Goal: Information Seeking & Learning: Find contact information

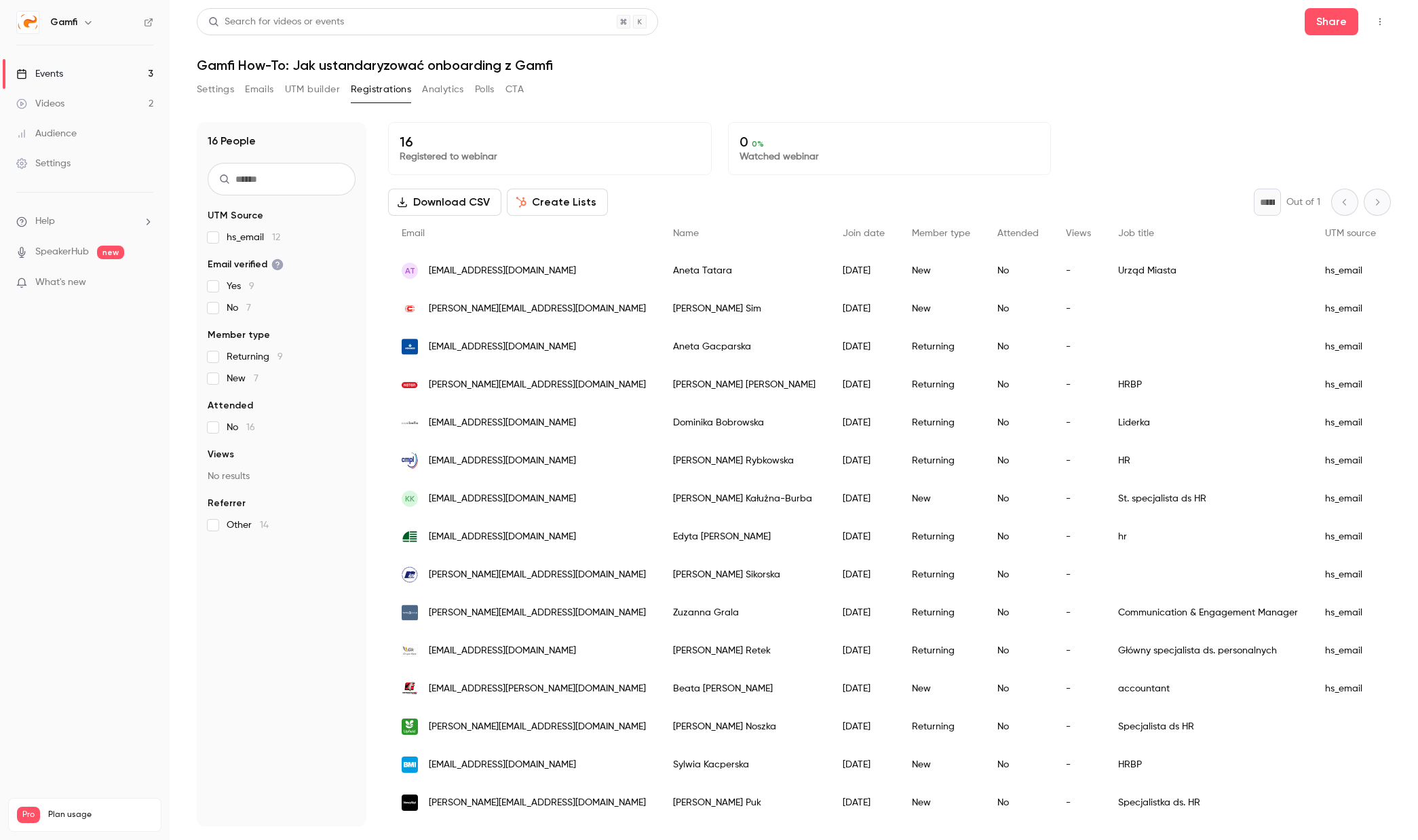
click at [579, 202] on button "Create Lists" at bounding box center [557, 202] width 101 height 27
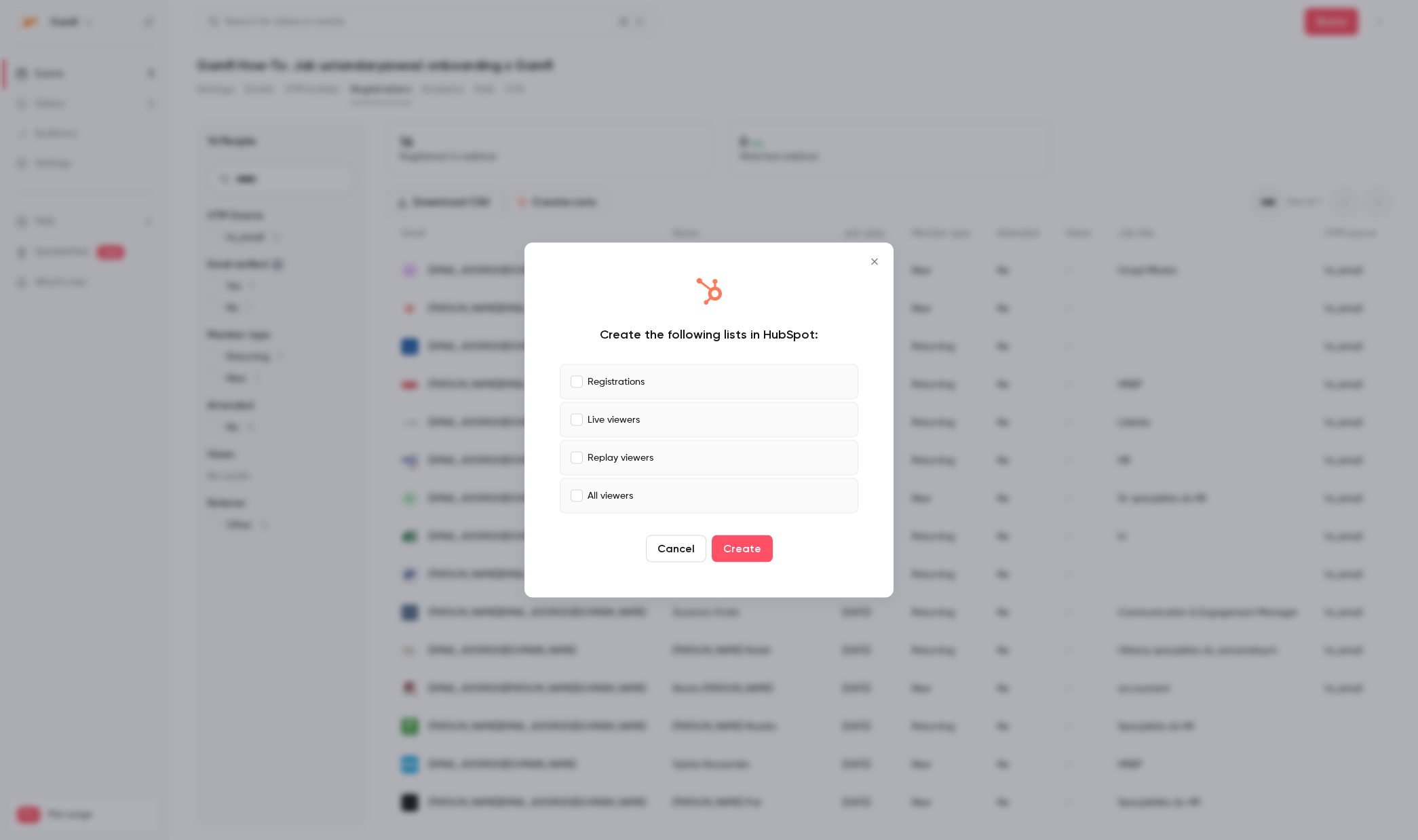
click at [873, 261] on icon "Close" at bounding box center [874, 262] width 16 height 11
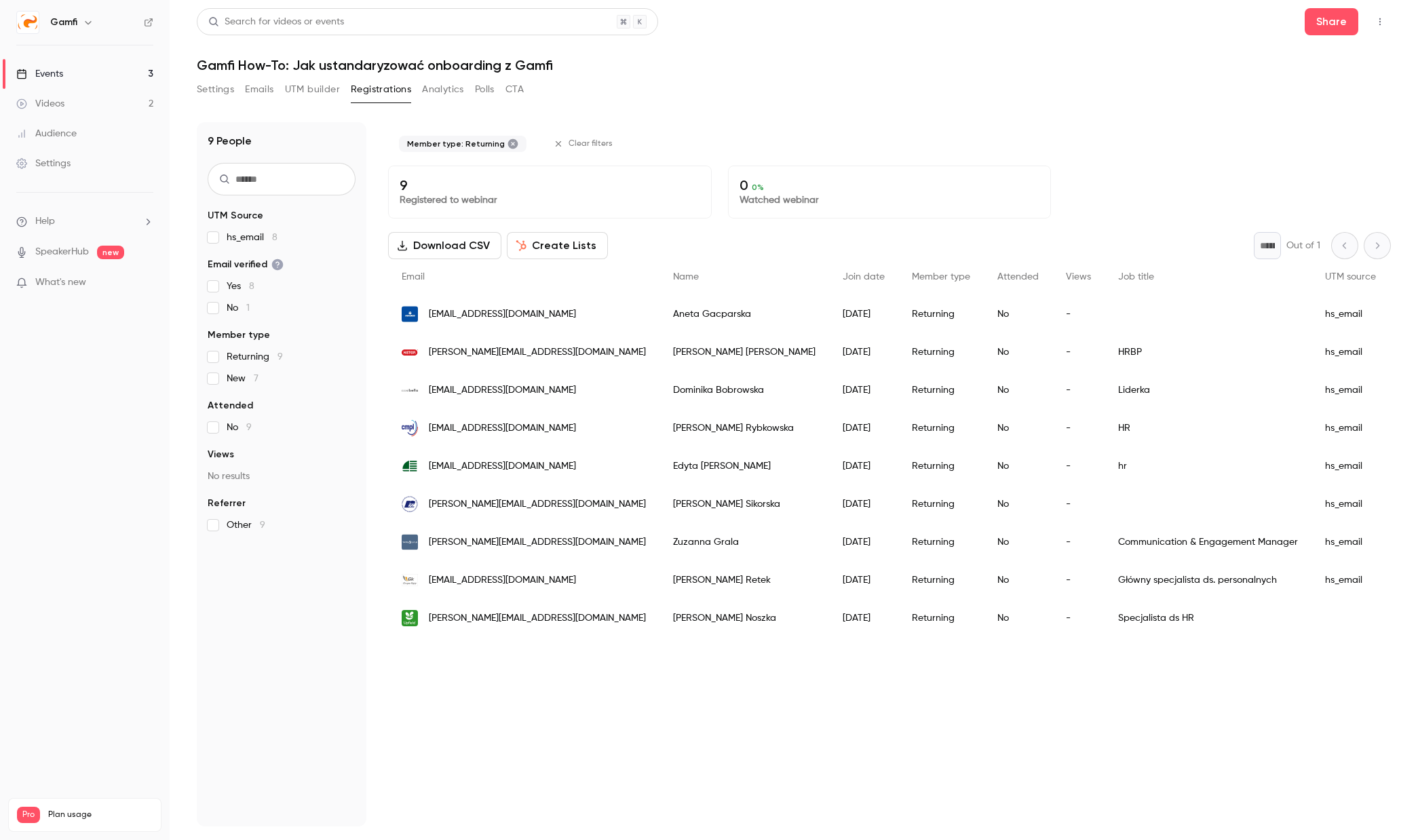
click at [553, 252] on button "Create Lists" at bounding box center [557, 245] width 101 height 27
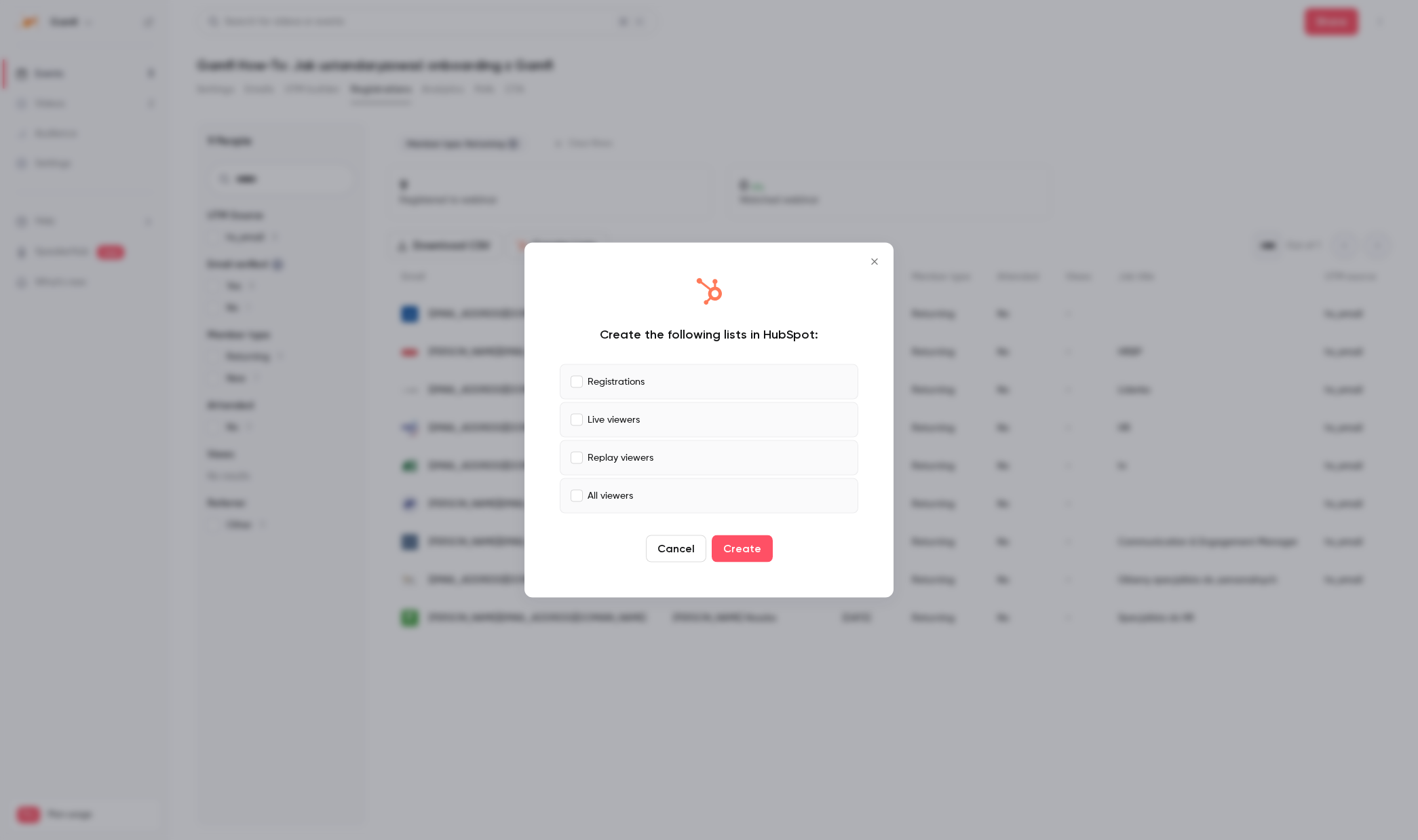
click at [872, 261] on icon "Close" at bounding box center [874, 262] width 16 height 11
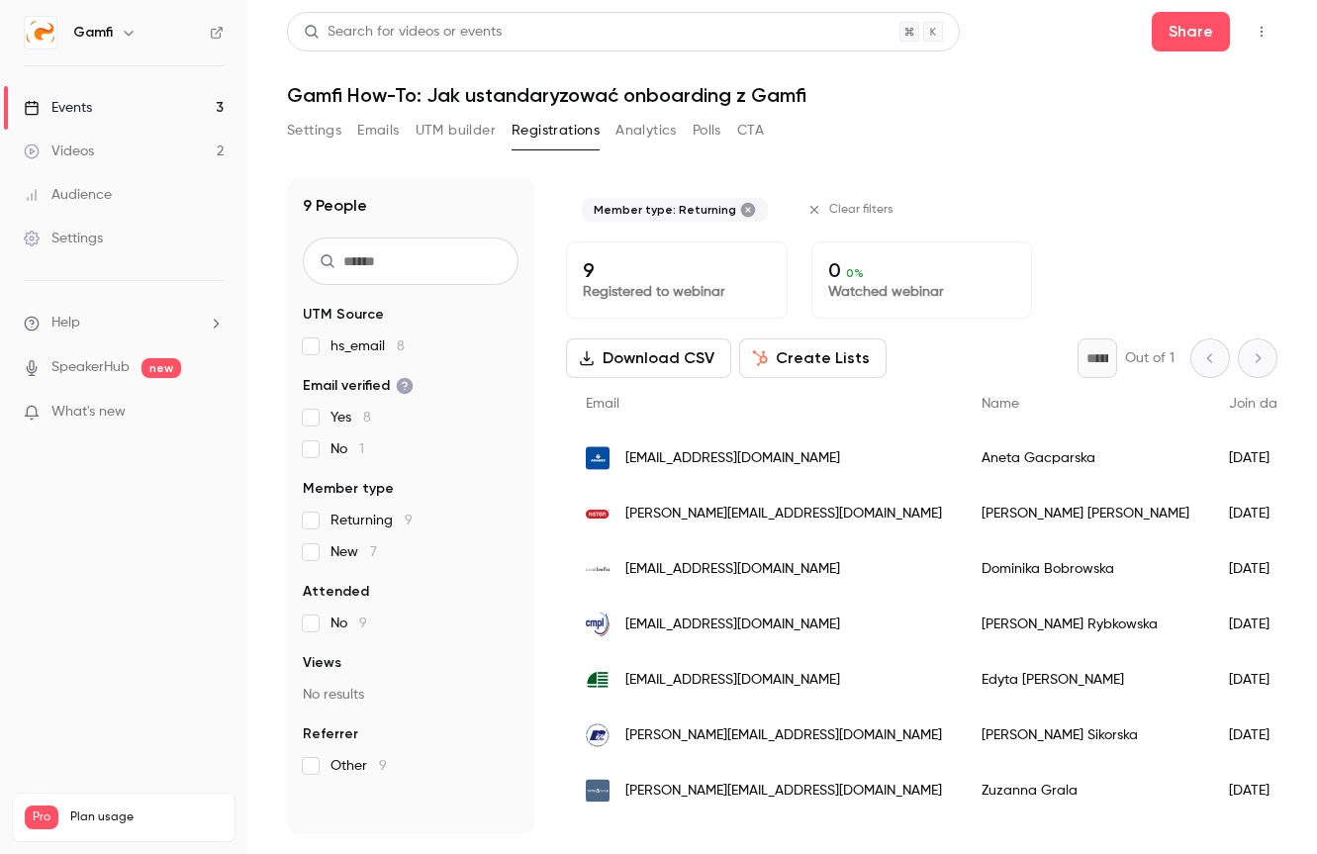
click at [716, 566] on span "[EMAIL_ADDRESS][DOMAIN_NAME]" at bounding box center [732, 569] width 215 height 21
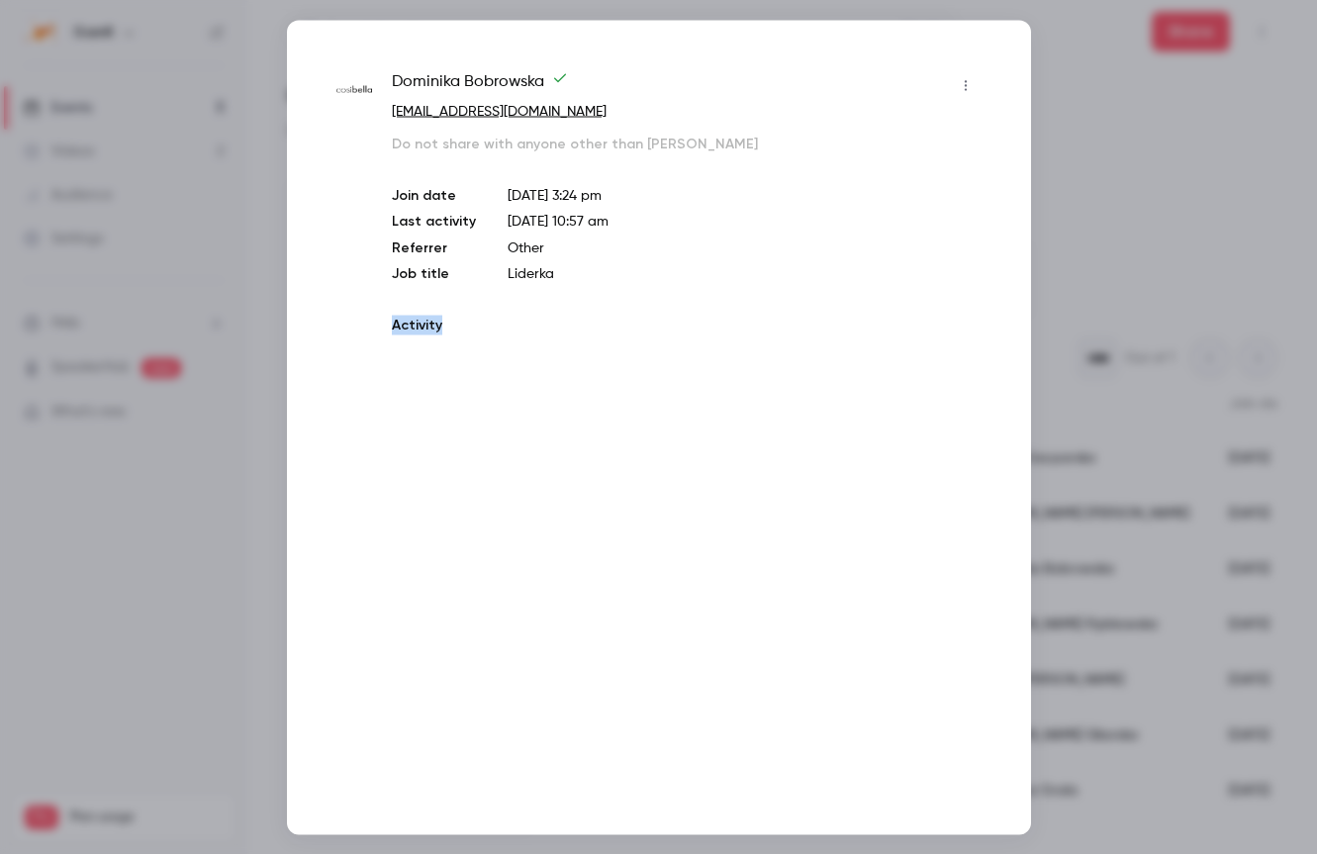
click at [716, 566] on div "Dominika Bobrowska dominika.bobrowska@cosibella.pl Do not share with anyone oth…" at bounding box center [659, 427] width 744 height 814
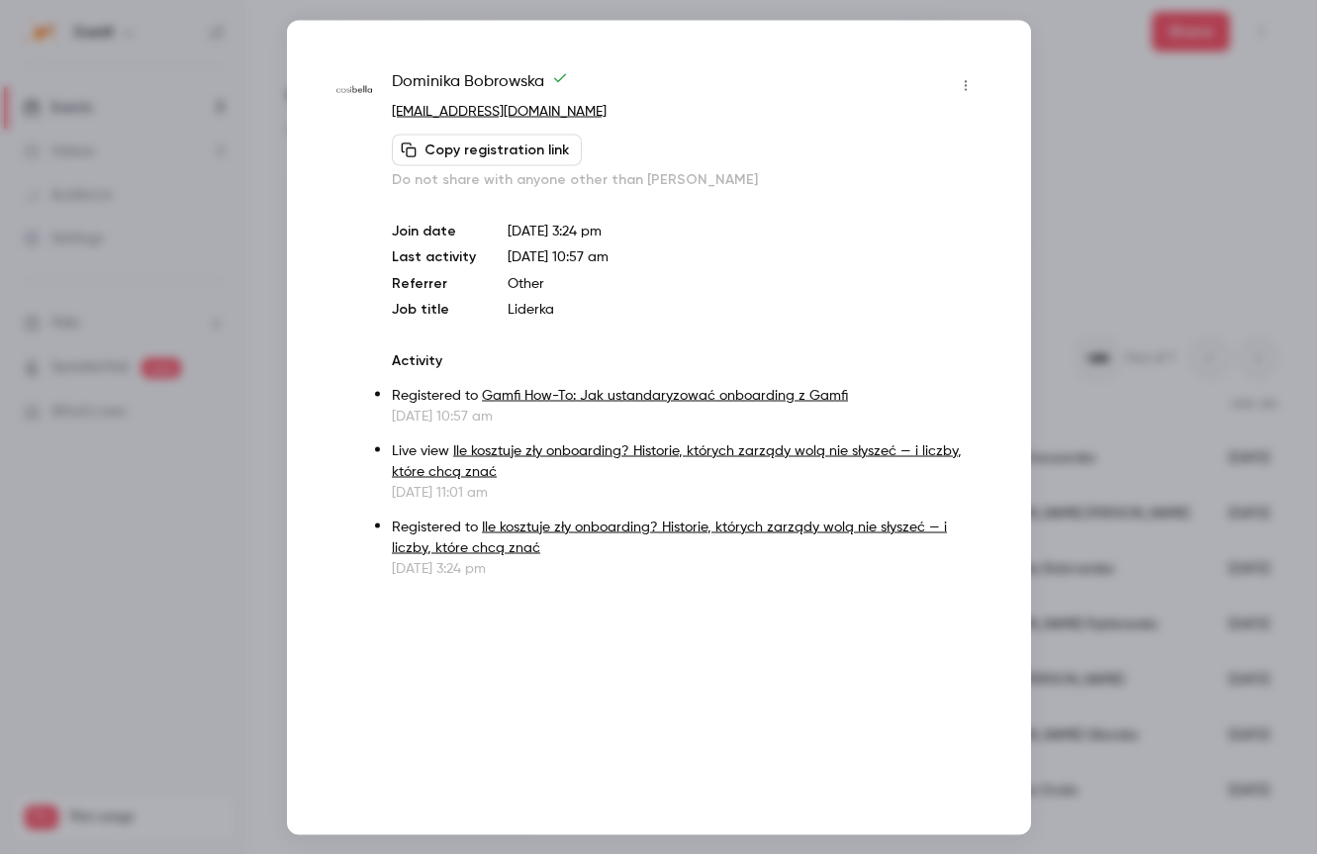
click at [1106, 147] on div at bounding box center [658, 427] width 1317 height 854
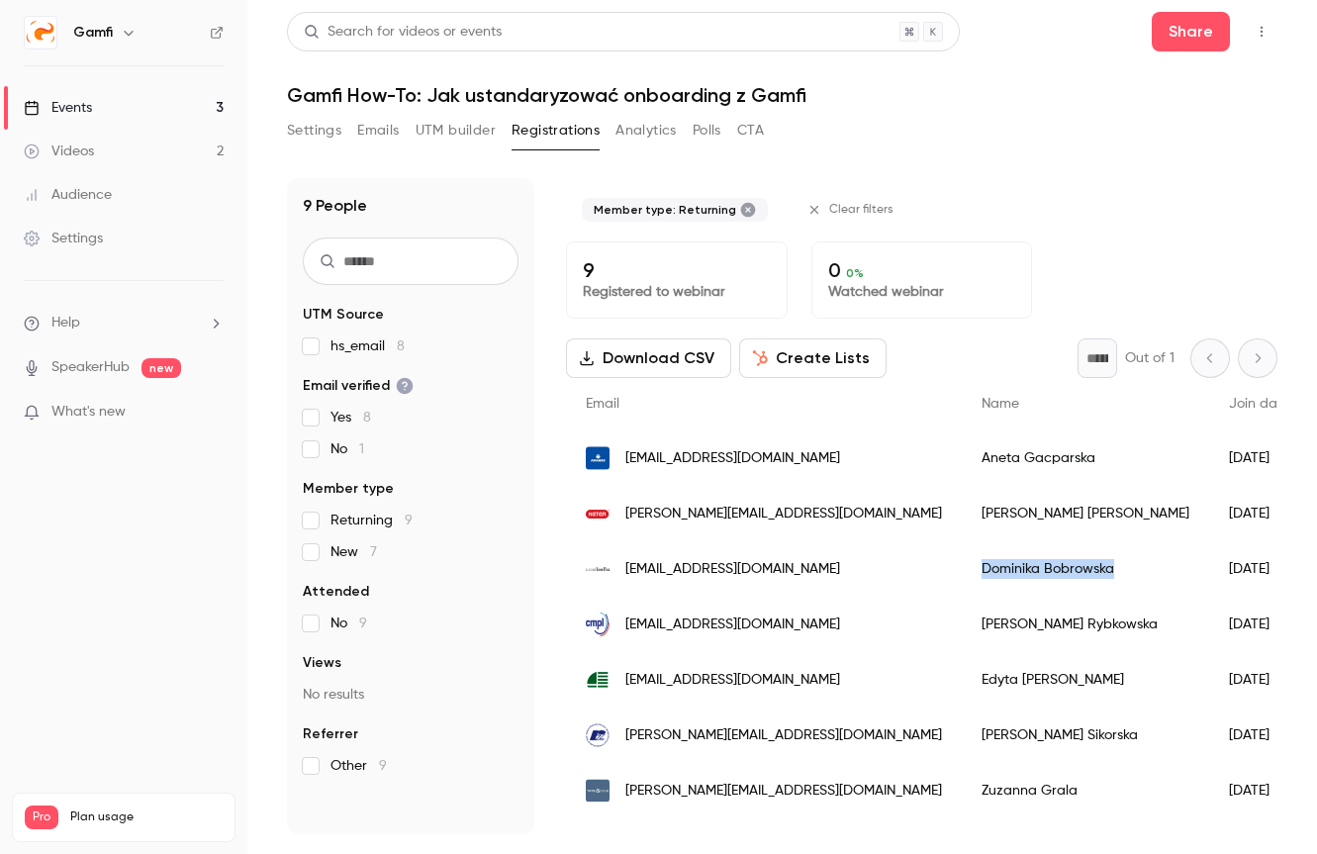
drag, startPoint x: 885, startPoint y: 567, endPoint x: 1027, endPoint y: 572, distance: 141.6
click at [1027, 572] on div "Dominika Bobrowska" at bounding box center [1085, 568] width 247 height 55
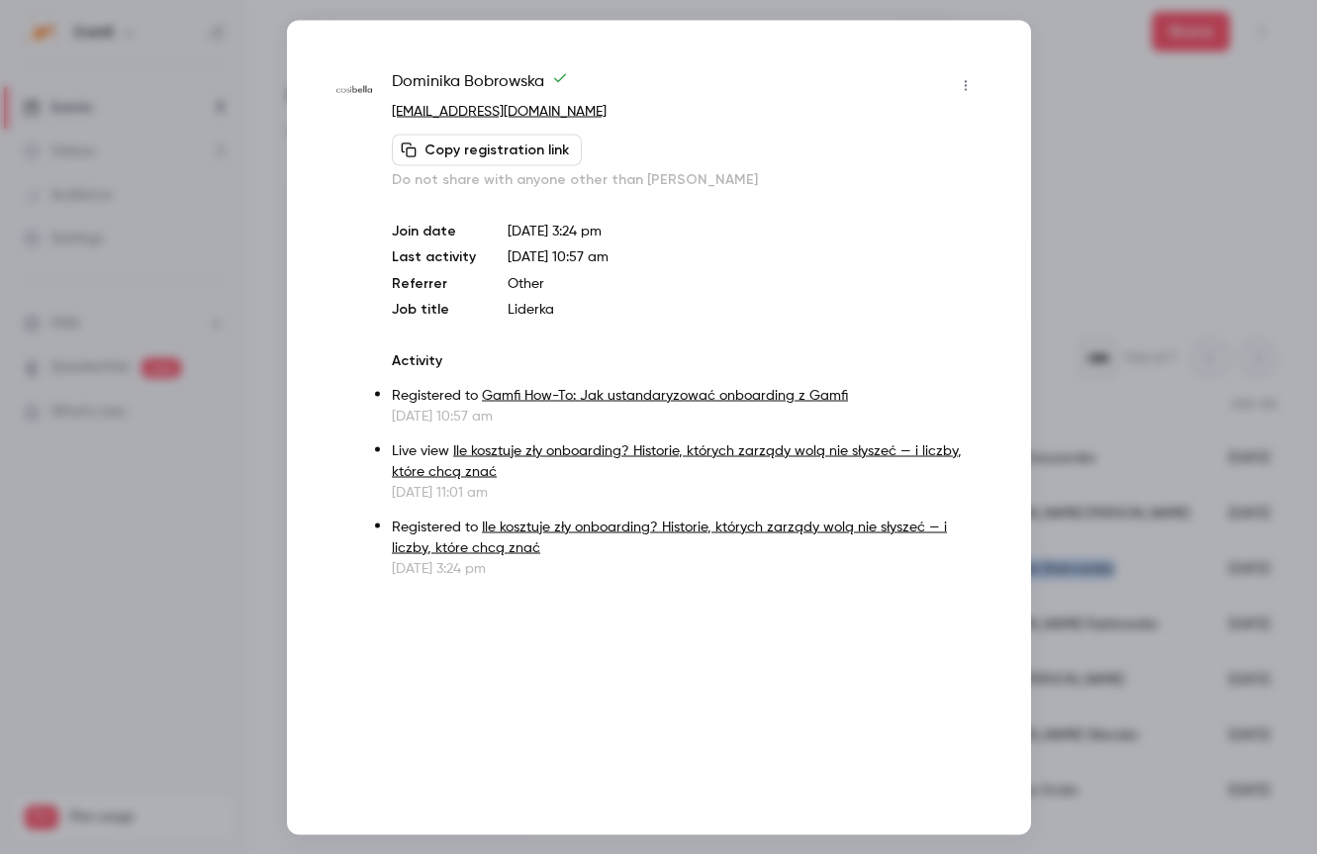
copy div "Dominika Bobrowska"
click at [1142, 231] on div at bounding box center [658, 427] width 1317 height 854
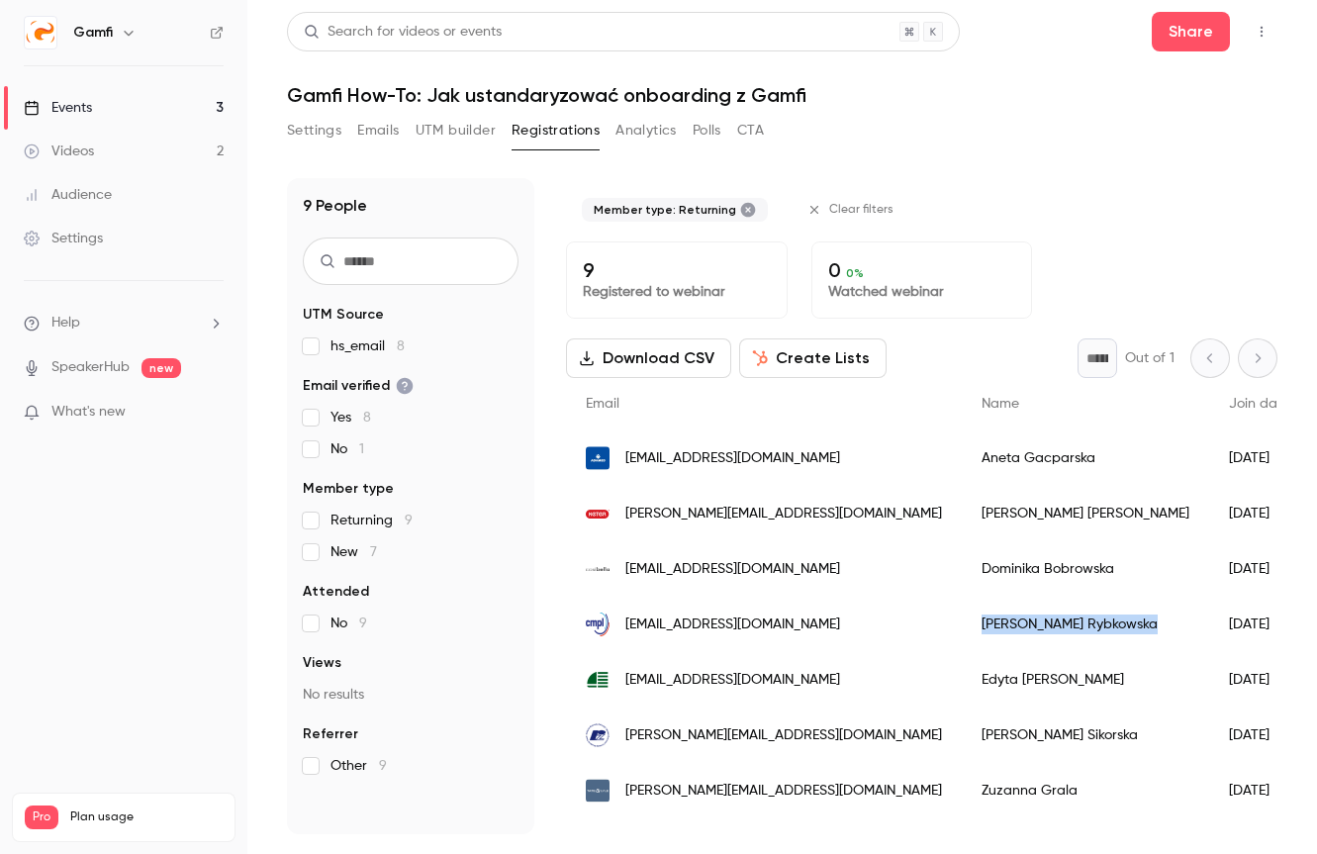
drag, startPoint x: 878, startPoint y: 621, endPoint x: 994, endPoint y: 625, distance: 115.8
click at [994, 625] on div "Ewa Rybkowska" at bounding box center [1085, 624] width 247 height 55
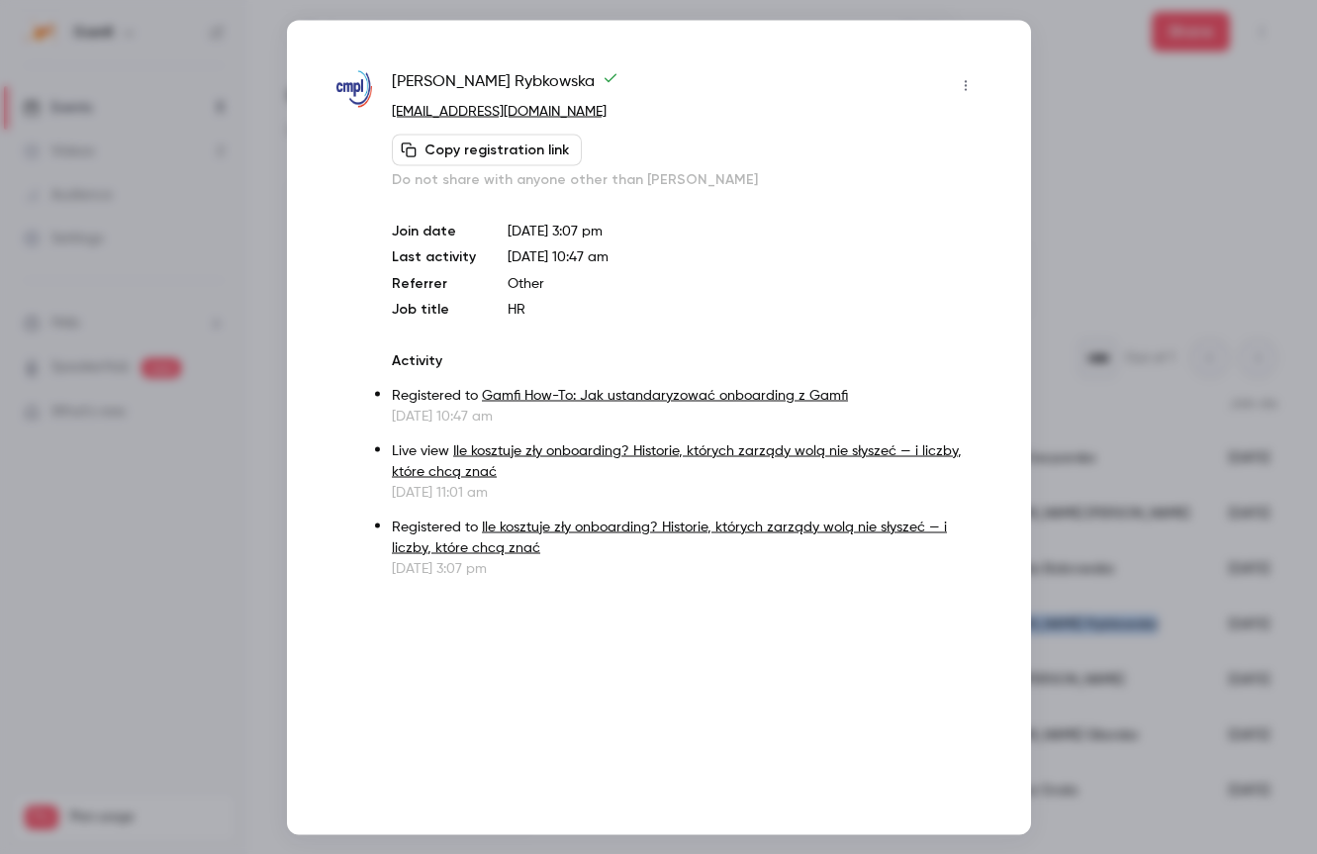
copy div "Ewa Rybkowska"
click at [1086, 104] on div at bounding box center [658, 427] width 1317 height 854
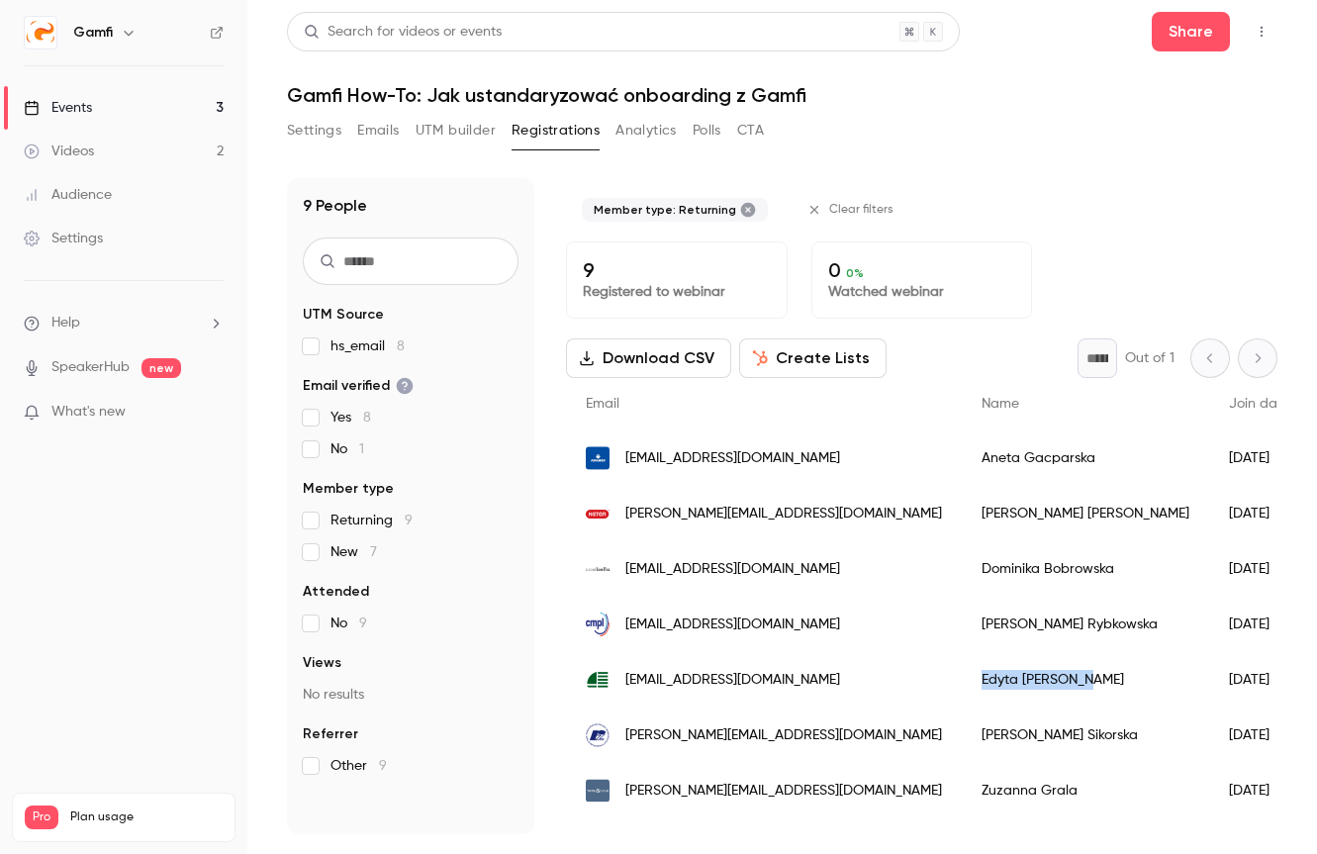
copy div "Edyta Jasnowska"
drag, startPoint x: 886, startPoint y: 681, endPoint x: 1004, endPoint y: 677, distance: 117.8
click at [1004, 677] on div "Edyta Jasnowska" at bounding box center [1085, 679] width 247 height 55
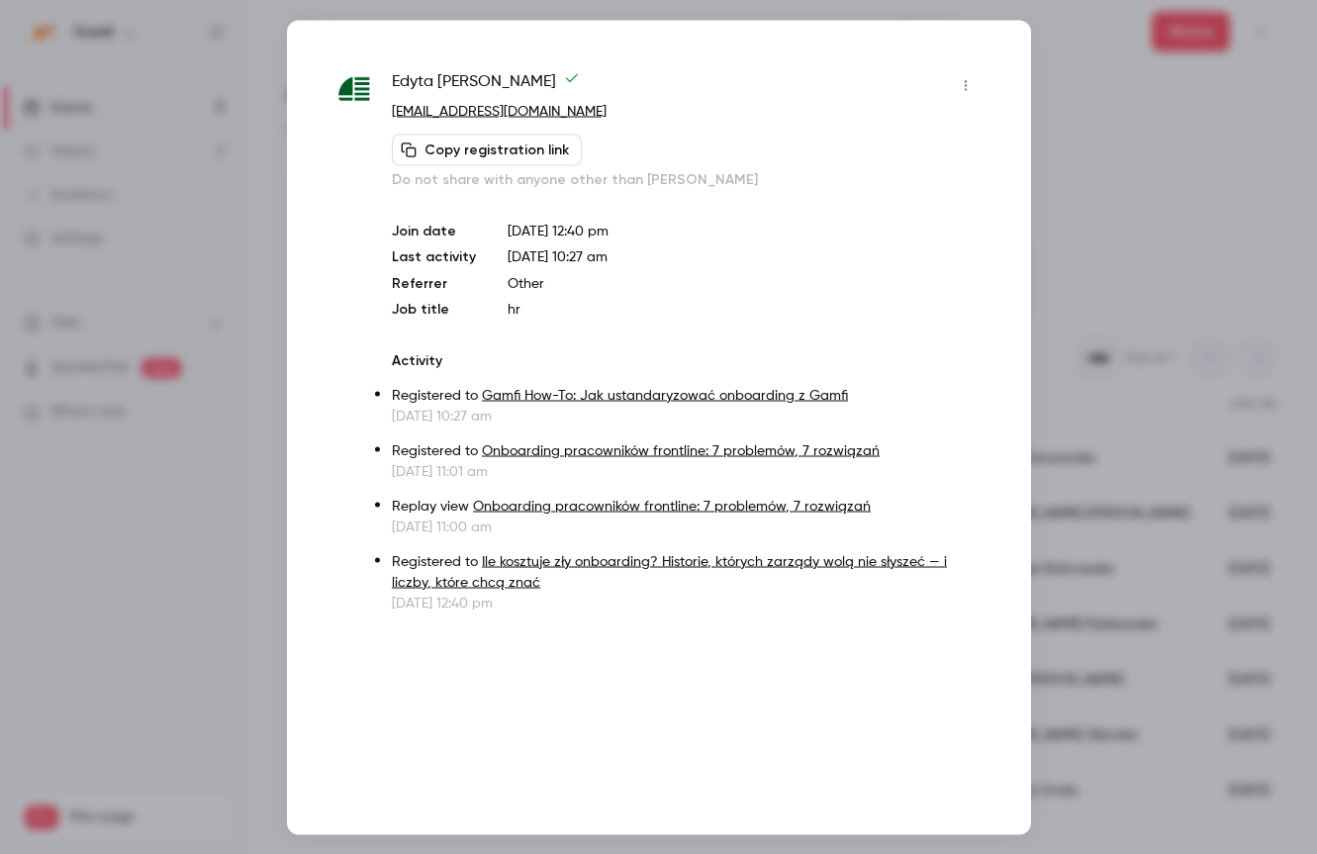
click at [1085, 135] on div at bounding box center [658, 427] width 1317 height 854
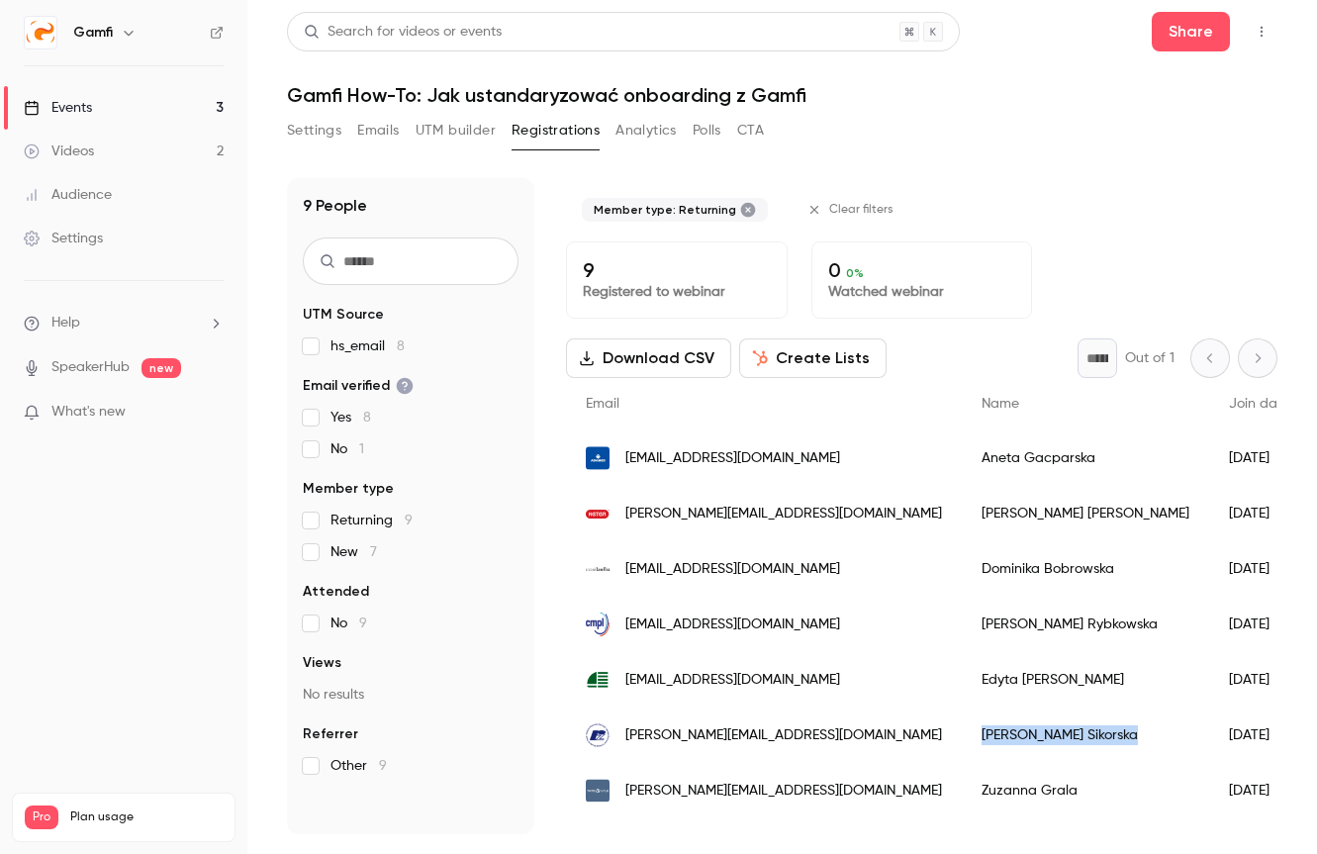
copy div "Agnieszka Sikorska"
drag, startPoint x: 885, startPoint y: 737, endPoint x: 1016, endPoint y: 742, distance: 130.7
click at [1016, 742] on div "Agnieszka Sikorska" at bounding box center [1085, 734] width 247 height 55
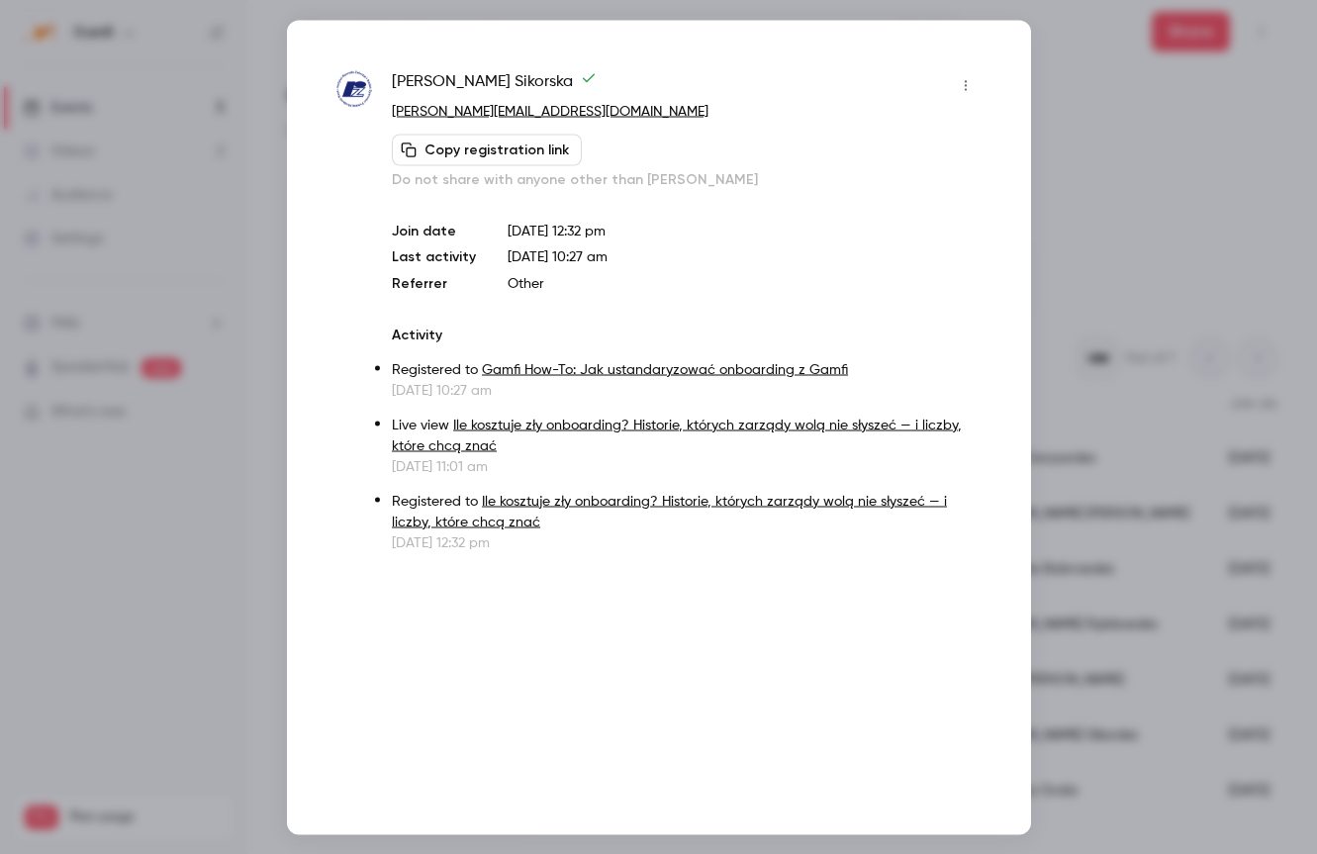
click at [194, 554] on div at bounding box center [658, 427] width 1317 height 854
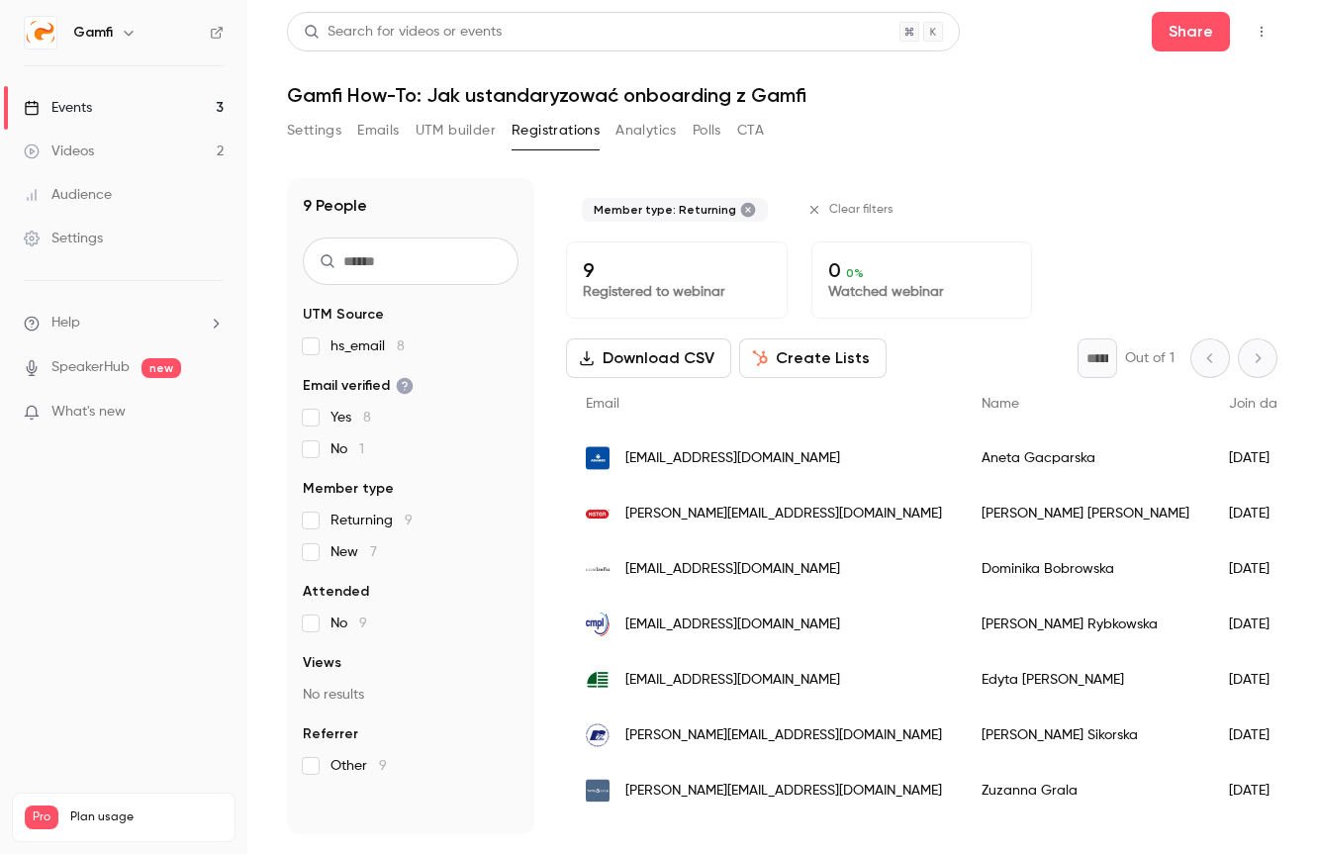
scroll to position [95, 0]
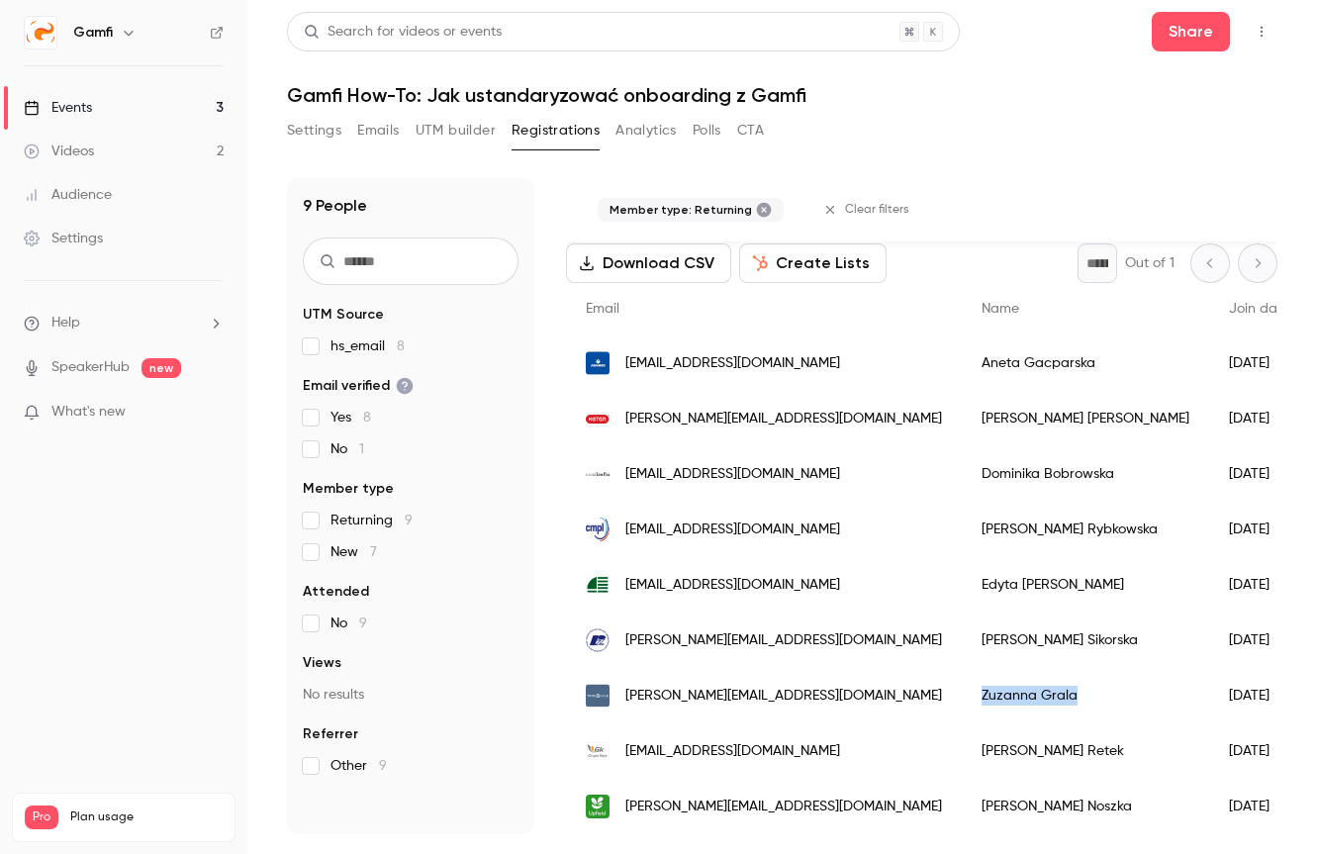
copy div "Zuzanna Grala"
drag, startPoint x: 992, startPoint y: 693, endPoint x: 888, endPoint y: 699, distance: 104.1
click at [962, 699] on div "Zuzanna Grala" at bounding box center [1085, 695] width 247 height 55
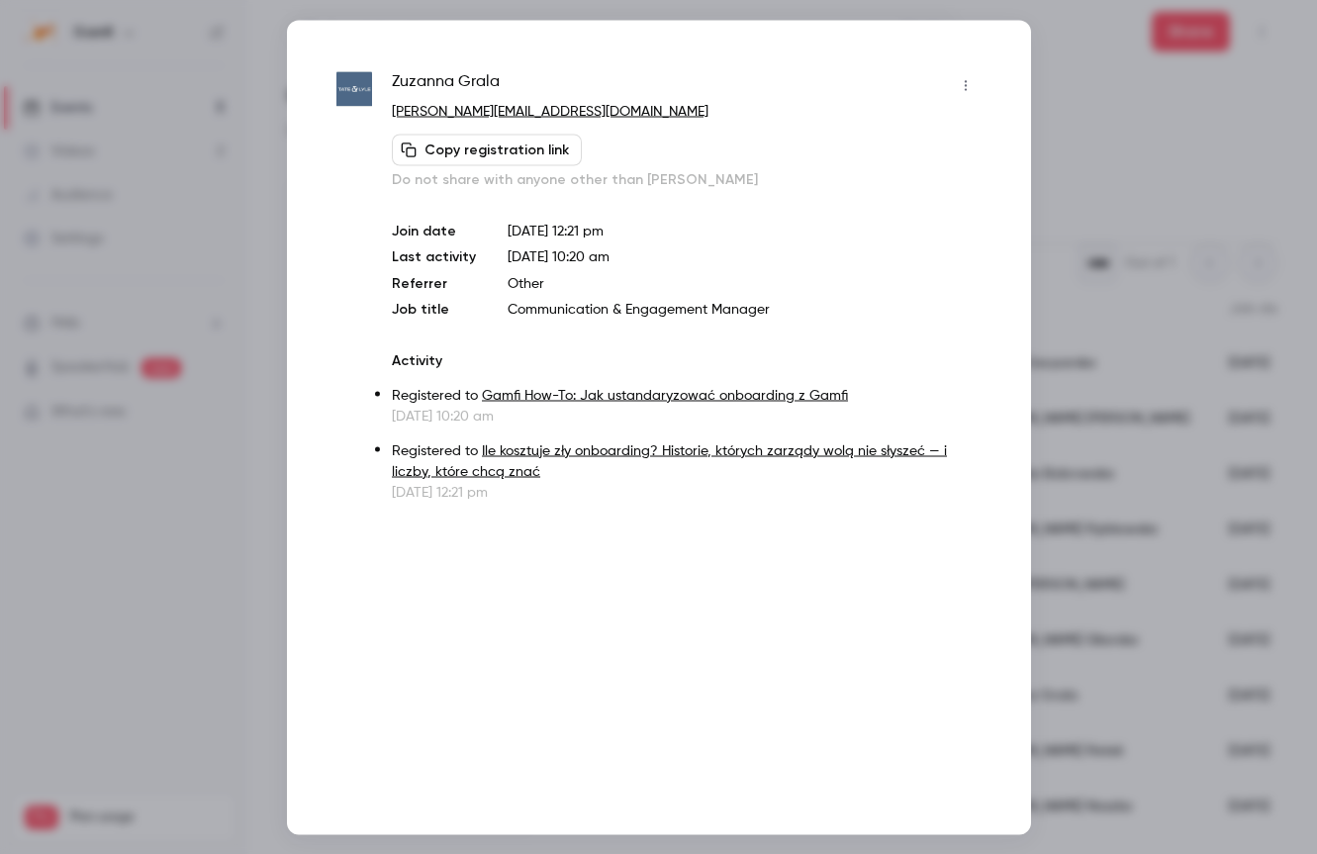
click at [1080, 137] on div at bounding box center [658, 427] width 1317 height 854
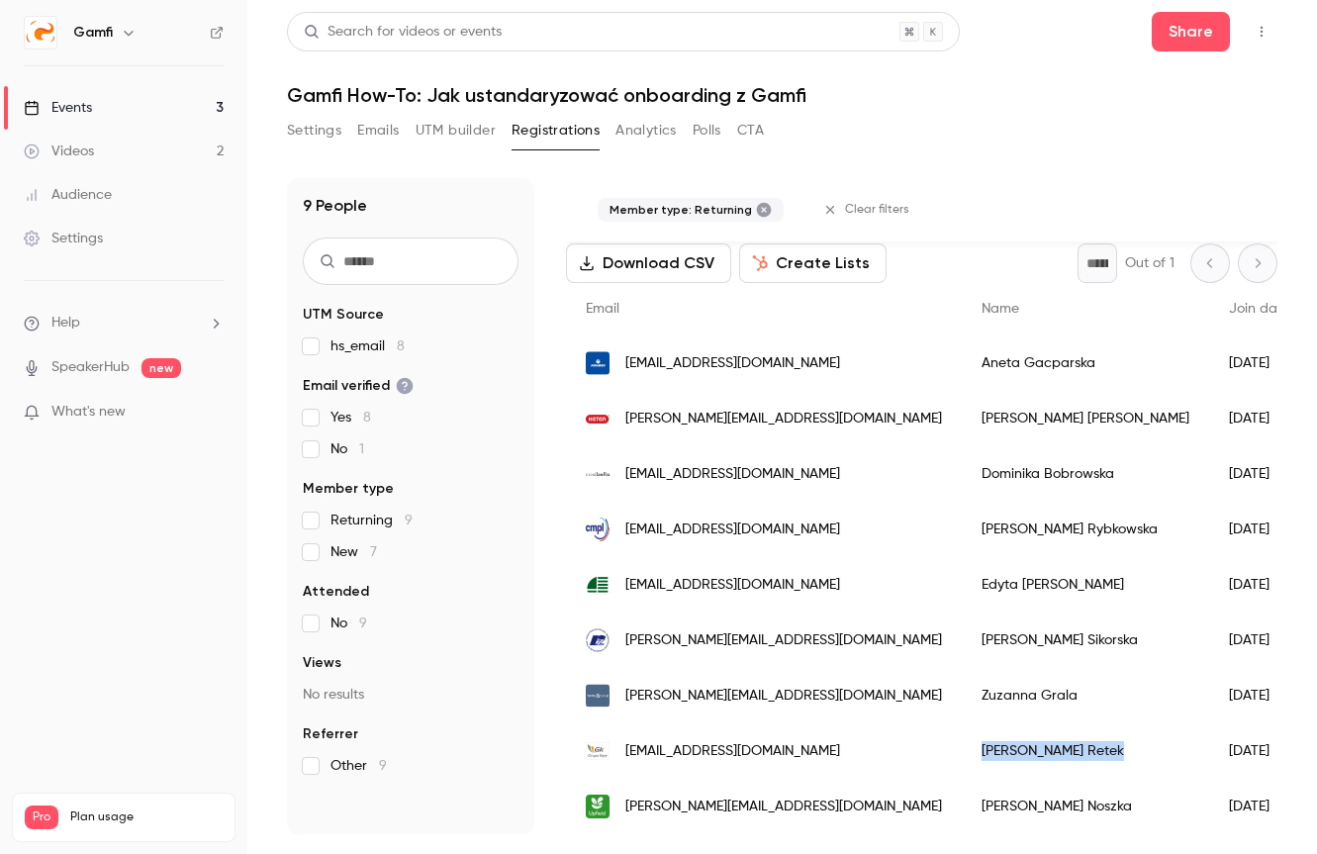
copy div "Monika Retek"
drag, startPoint x: 985, startPoint y: 749, endPoint x: 893, endPoint y: 751, distance: 92.0
click at [962, 751] on div "Monika Retek" at bounding box center [1085, 750] width 247 height 55
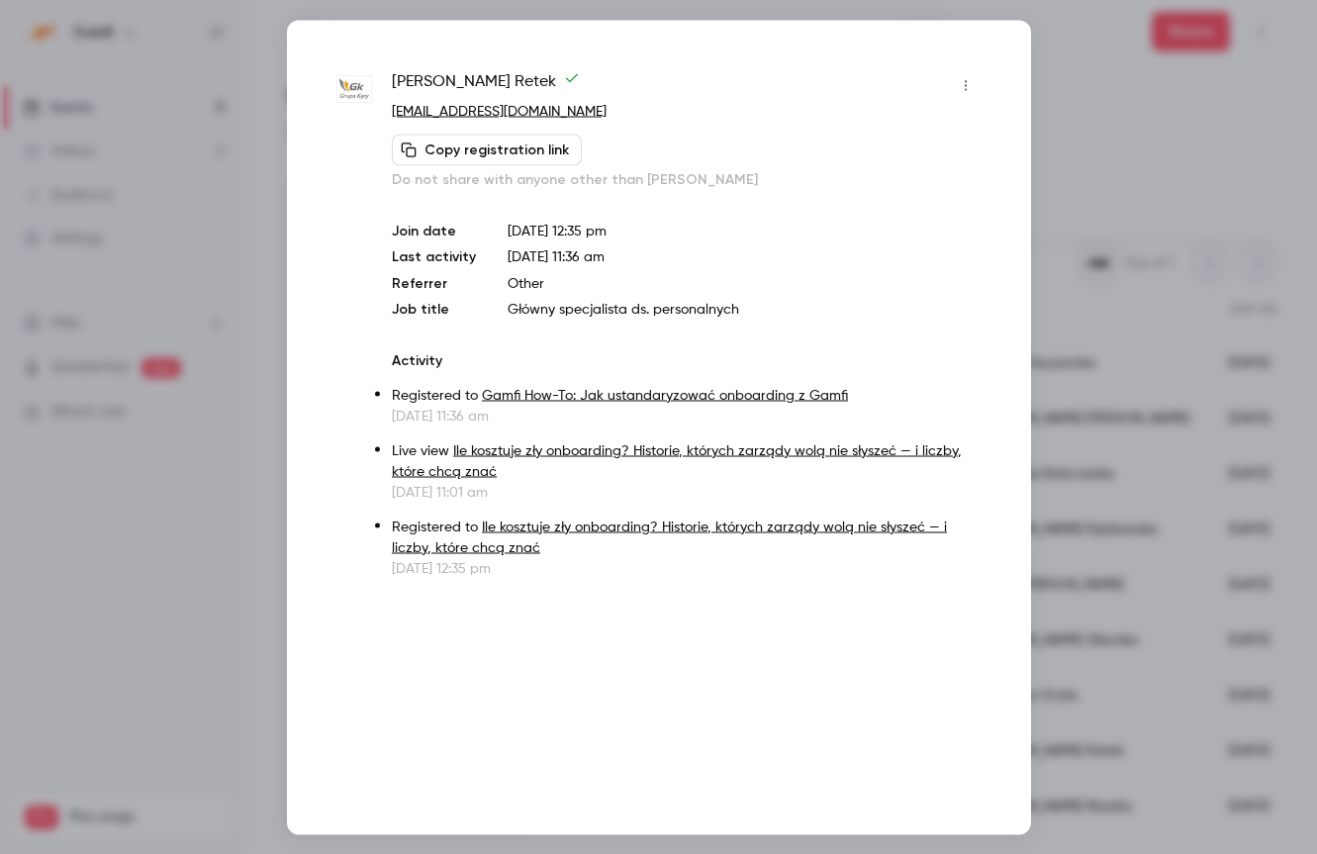
click at [1107, 217] on div at bounding box center [658, 427] width 1317 height 854
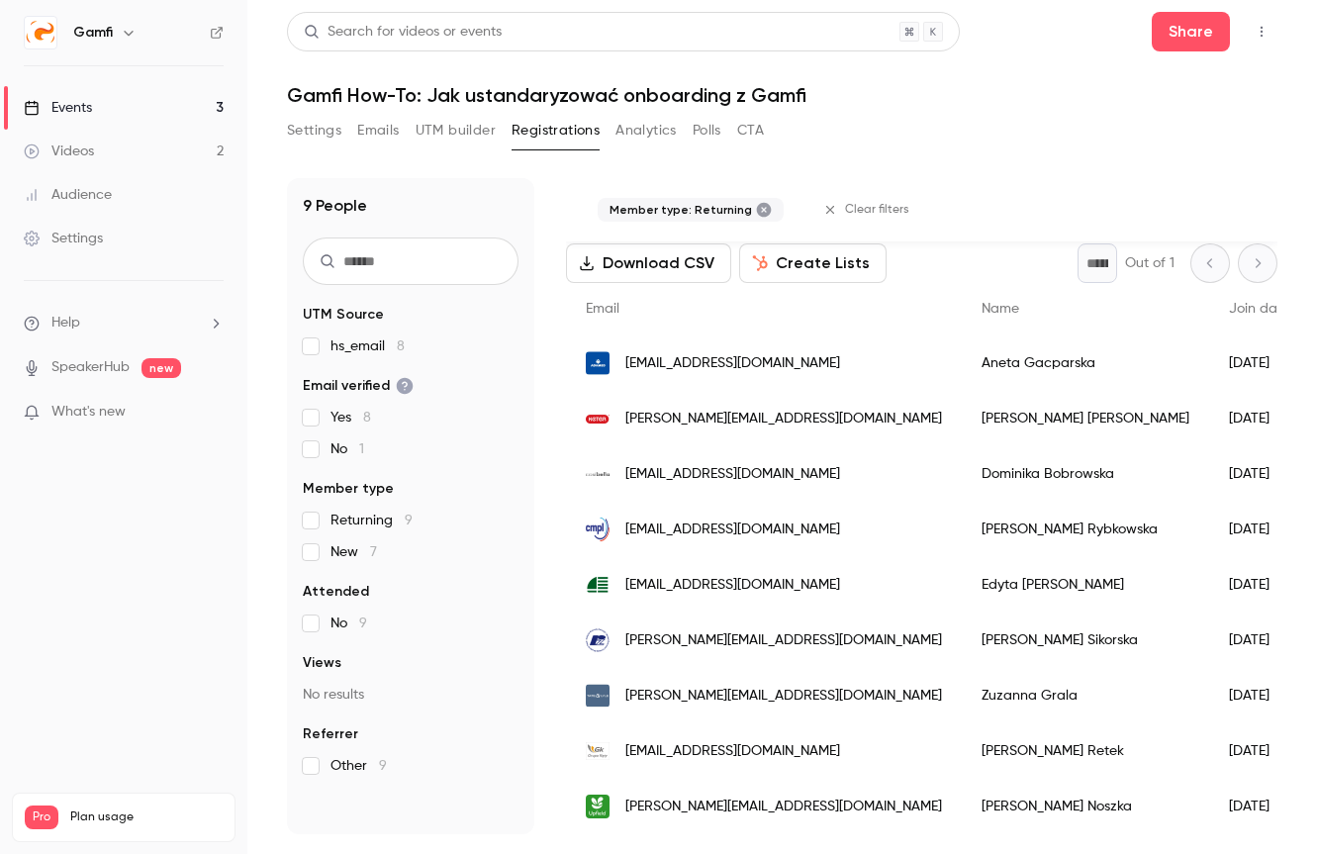
copy div "Karolina Noszka"
drag, startPoint x: 1003, startPoint y: 803, endPoint x: 890, endPoint y: 812, distance: 113.1
click at [962, 812] on div "Karolina Noszka" at bounding box center [1085, 806] width 247 height 55
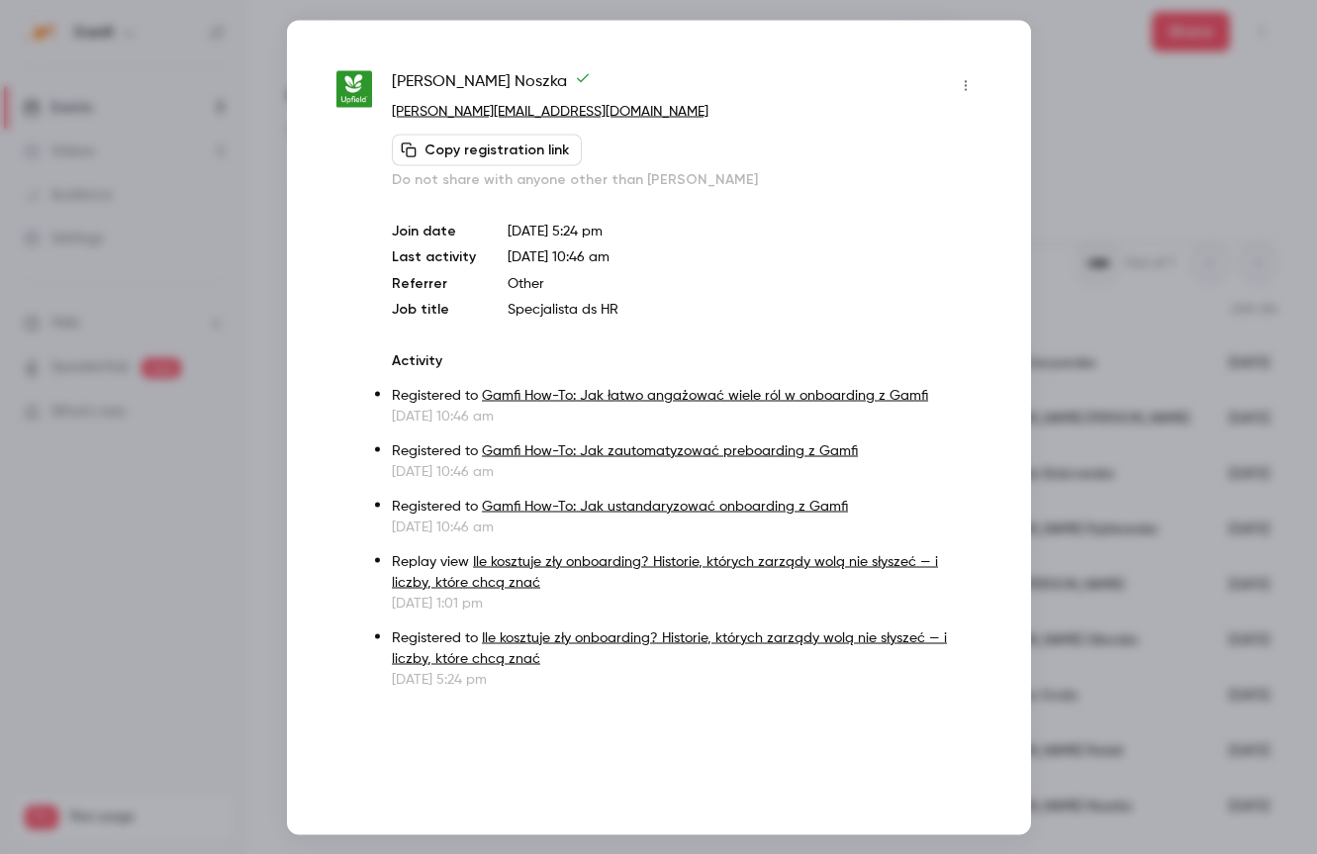
click at [210, 633] on div at bounding box center [658, 427] width 1317 height 854
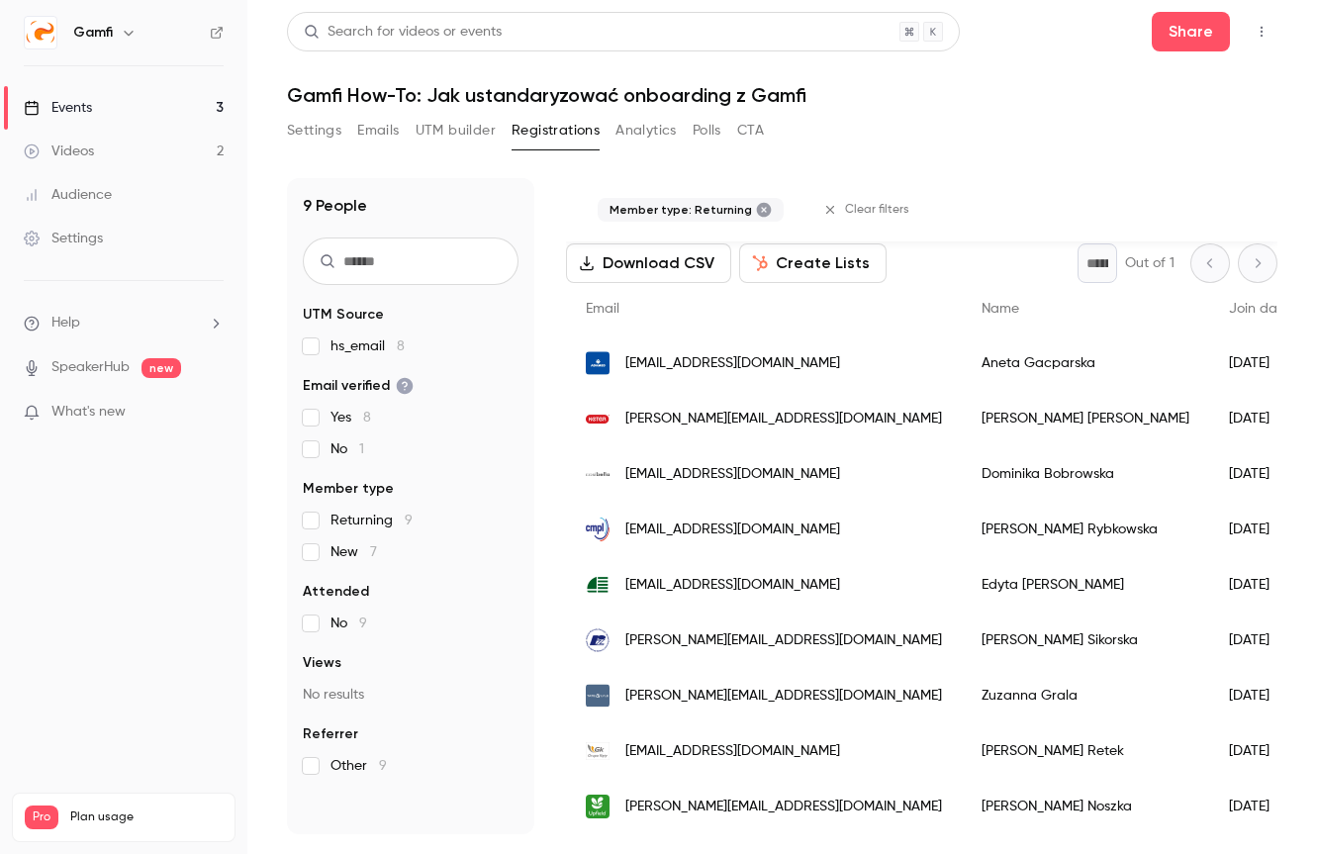
click at [700, 811] on span "[PERSON_NAME][EMAIL_ADDRESS][DOMAIN_NAME]" at bounding box center [783, 806] width 317 height 21
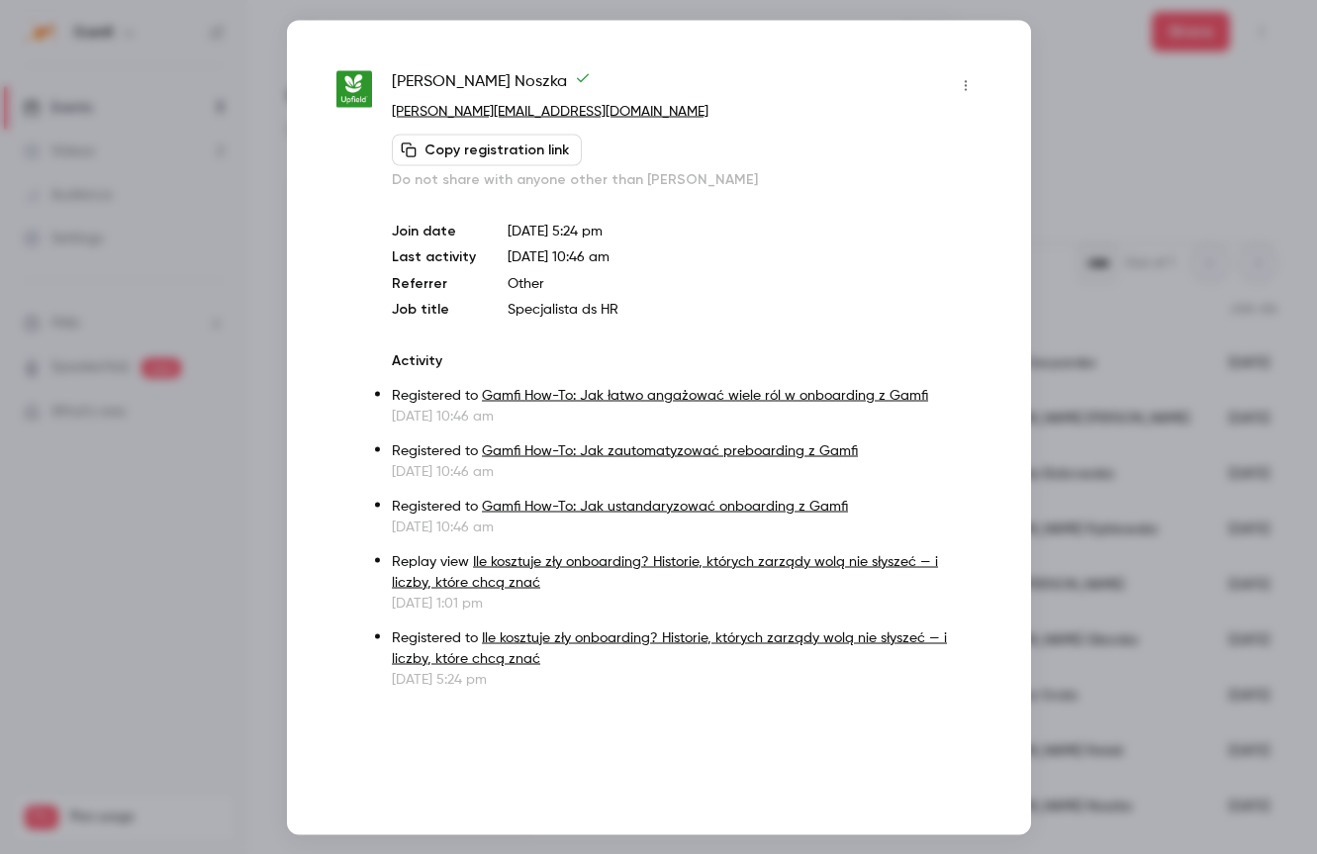
click at [213, 659] on div at bounding box center [658, 427] width 1317 height 854
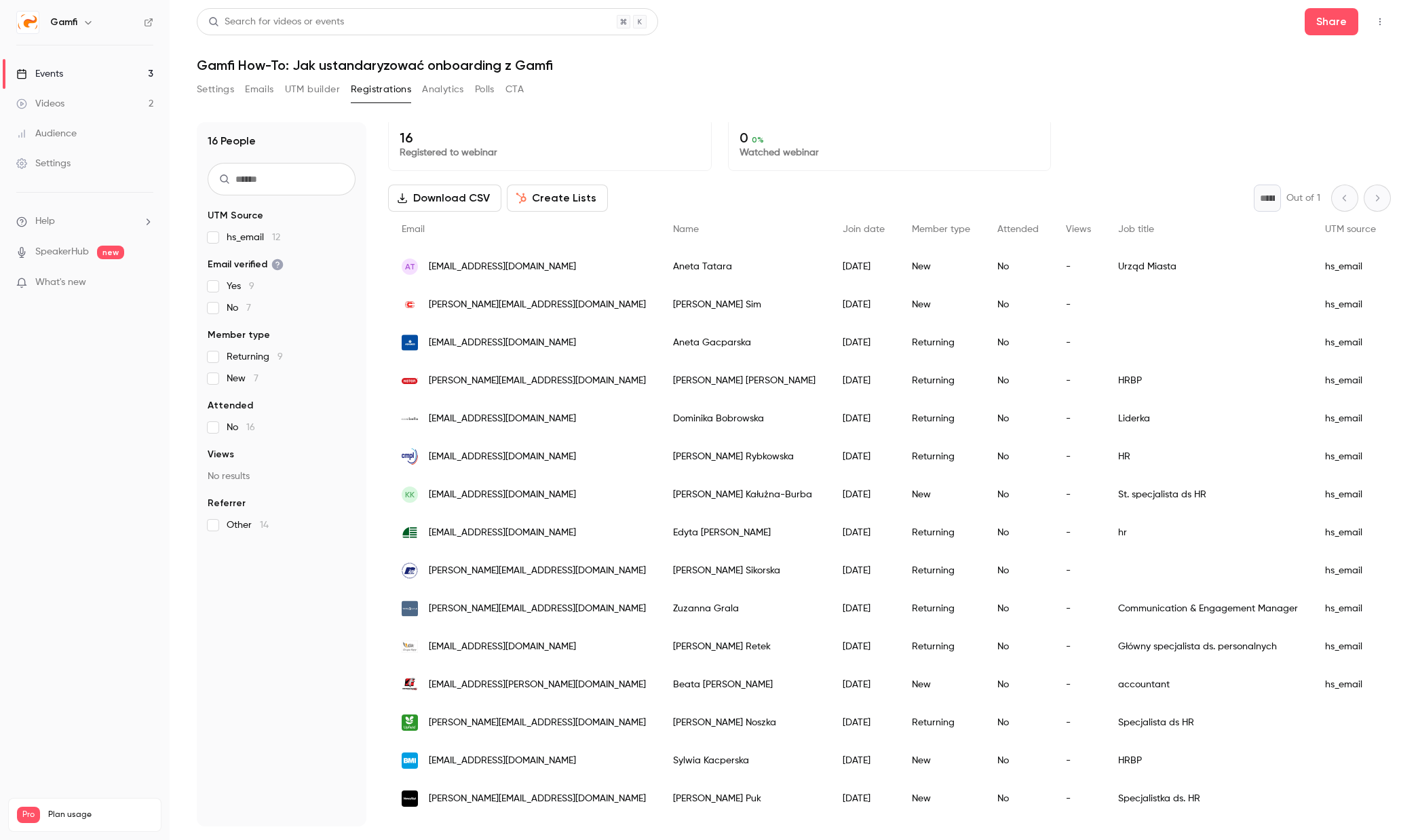
scroll to position [0, 0]
